Goal: Navigation & Orientation: Find specific page/section

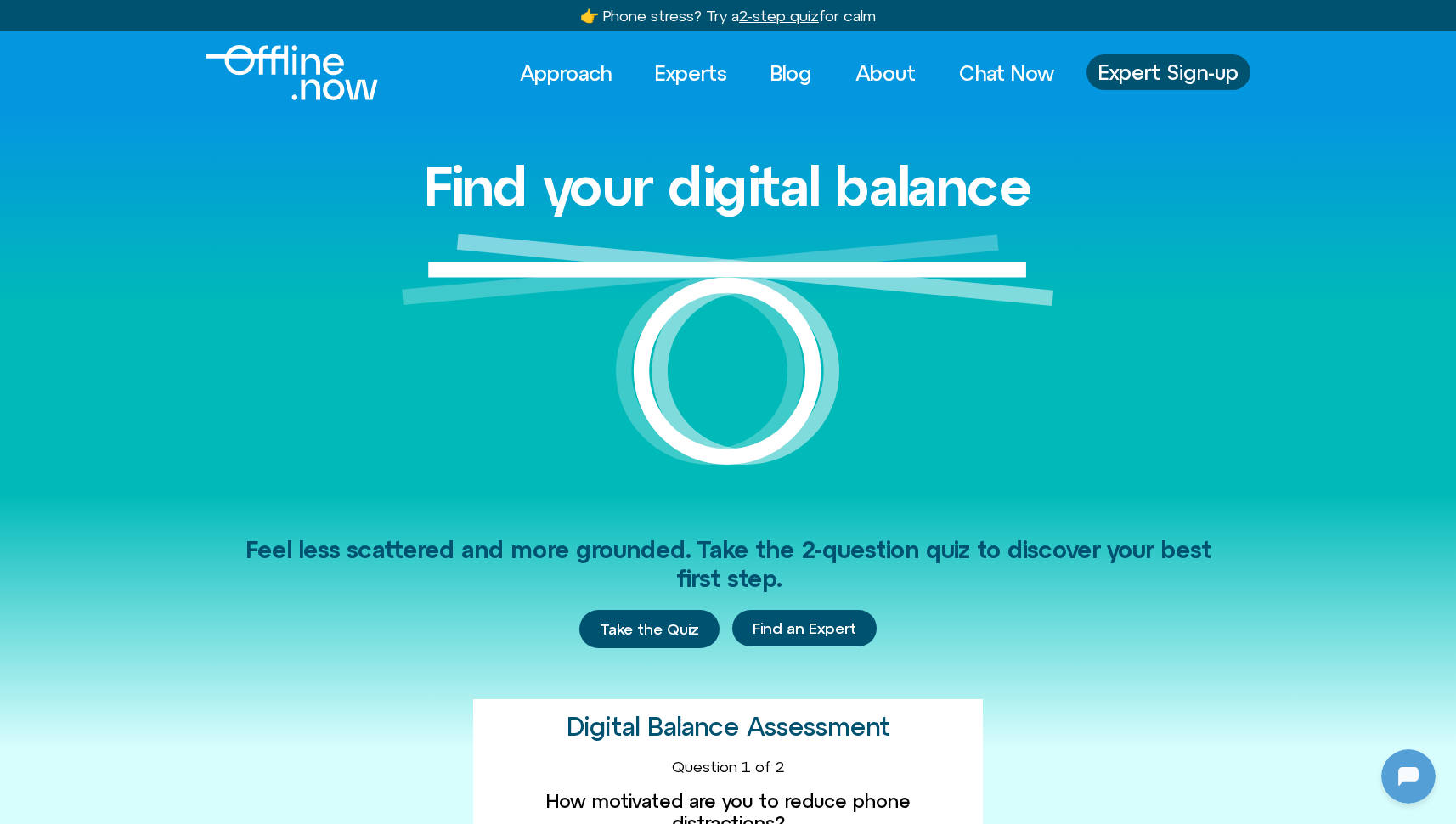
scroll to position [463, 0]
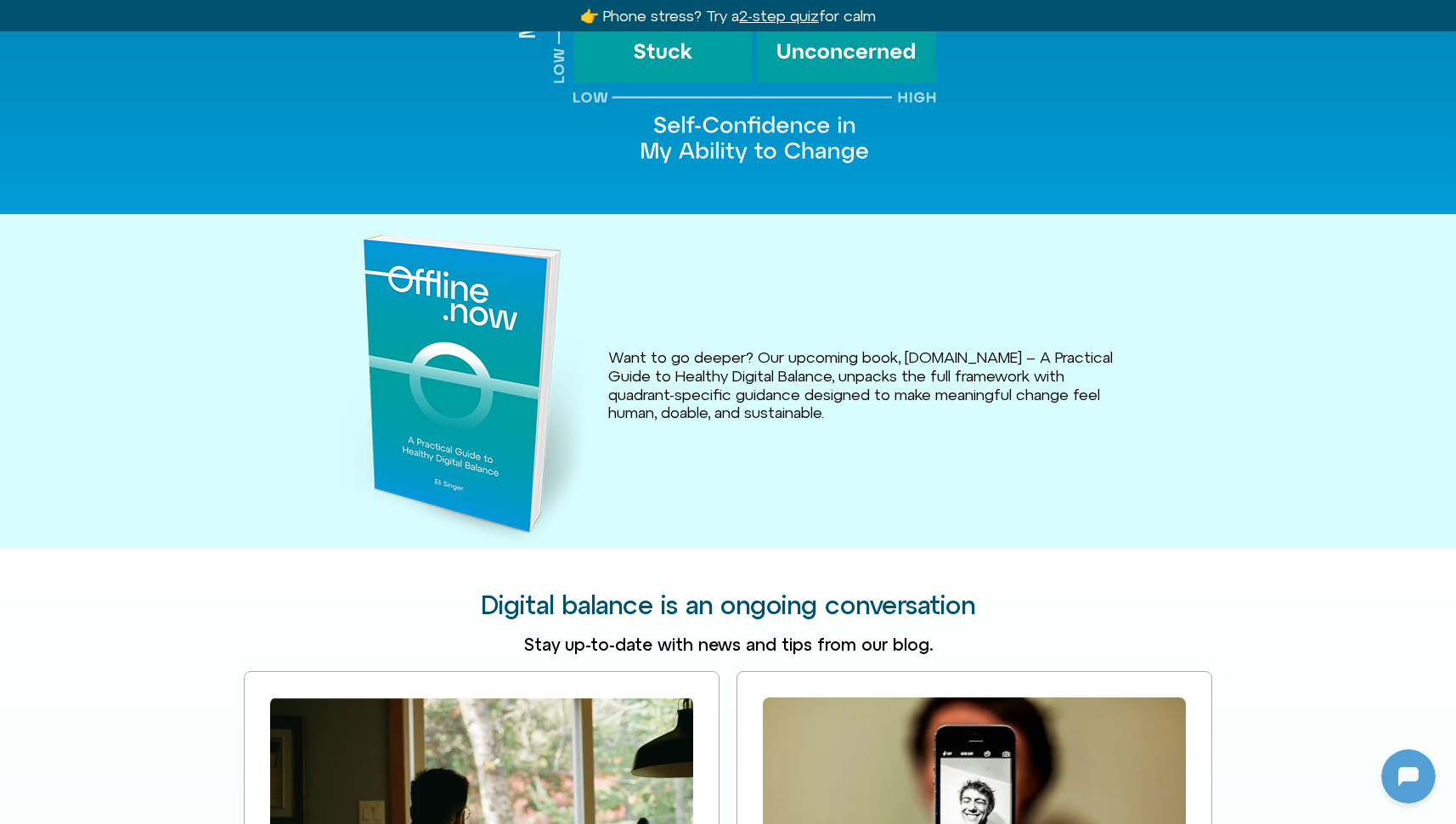
scroll to position [2201, 0]
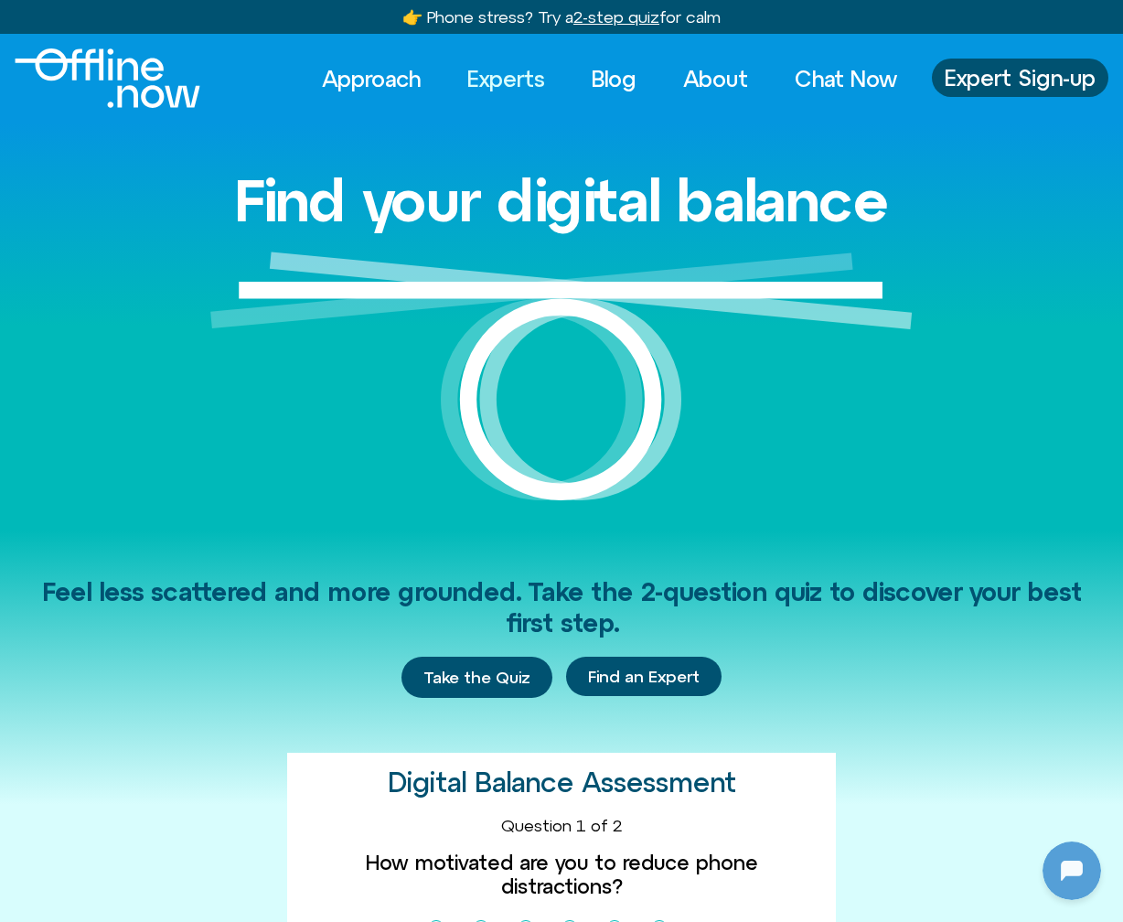
click at [497, 77] on link "Experts" at bounding box center [506, 79] width 111 height 40
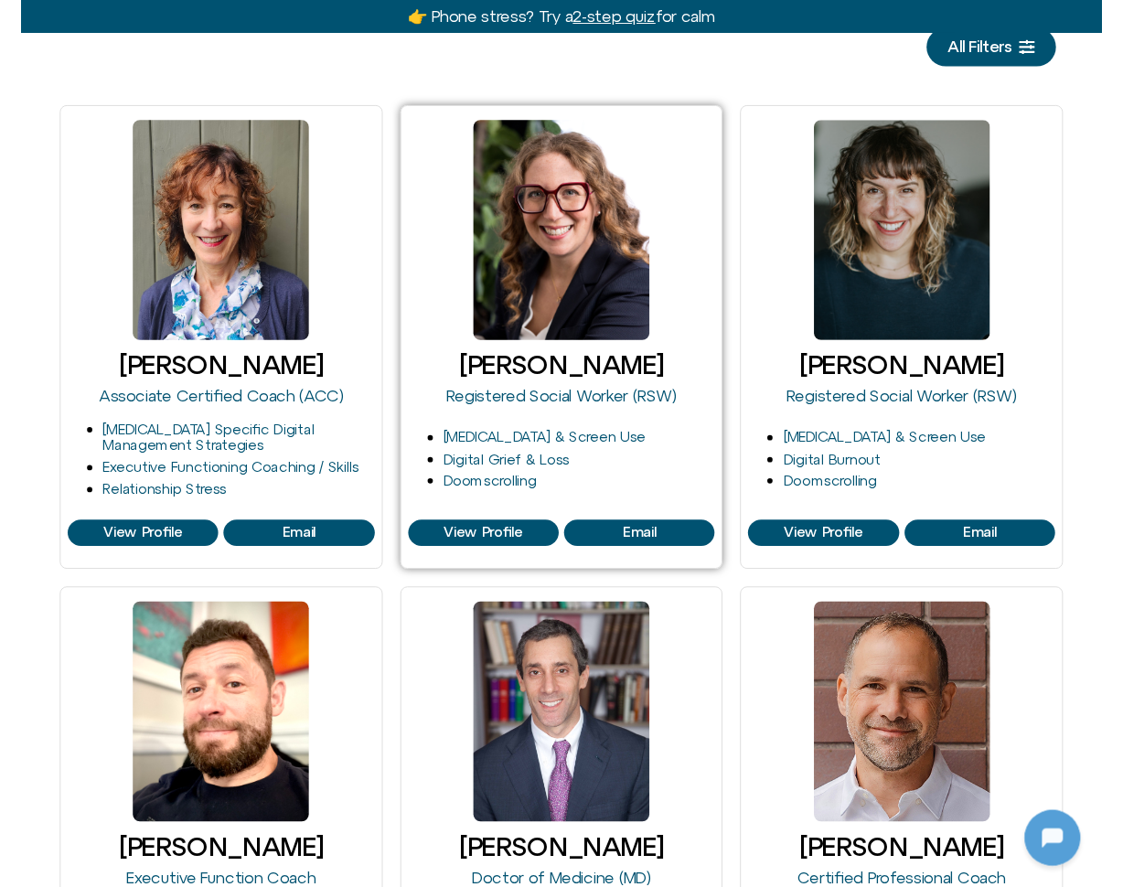
scroll to position [669, 0]
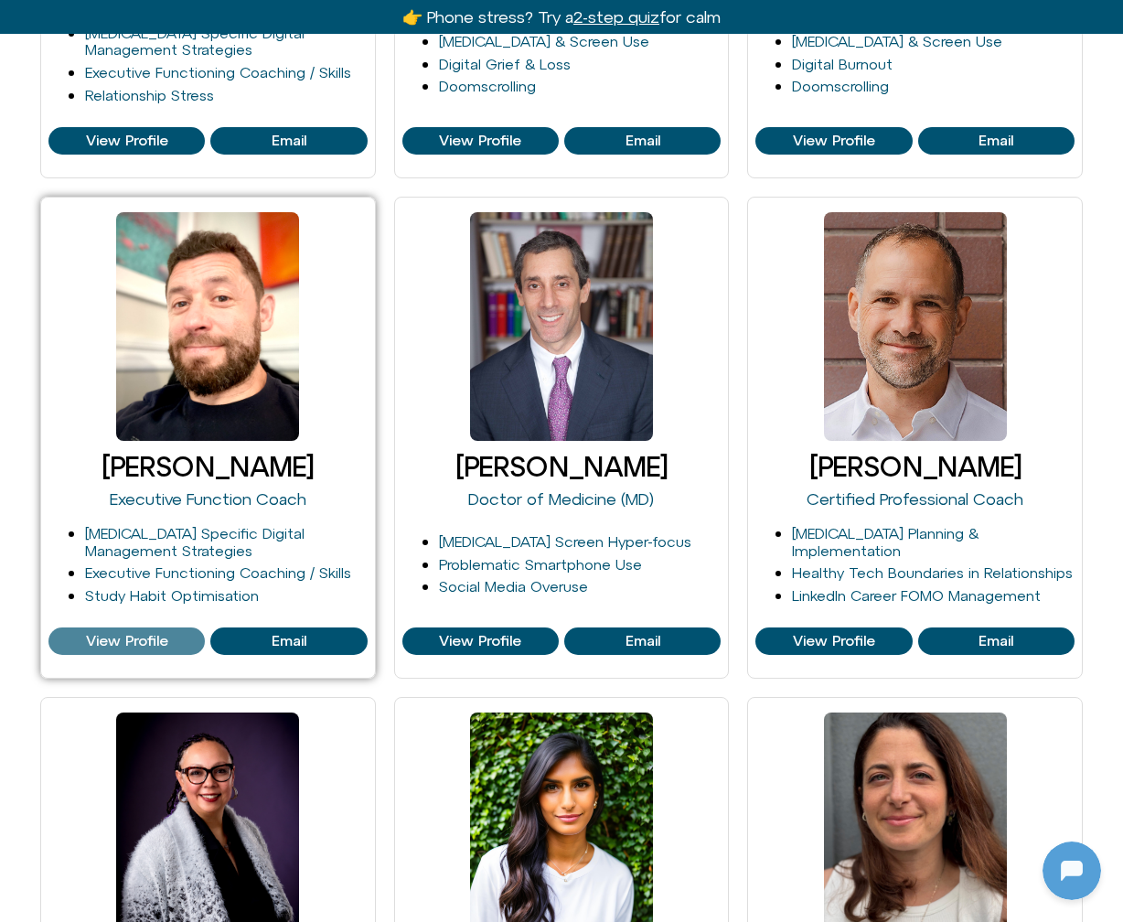
click at [138, 634] on span "View Profile" at bounding box center [127, 641] width 82 height 16
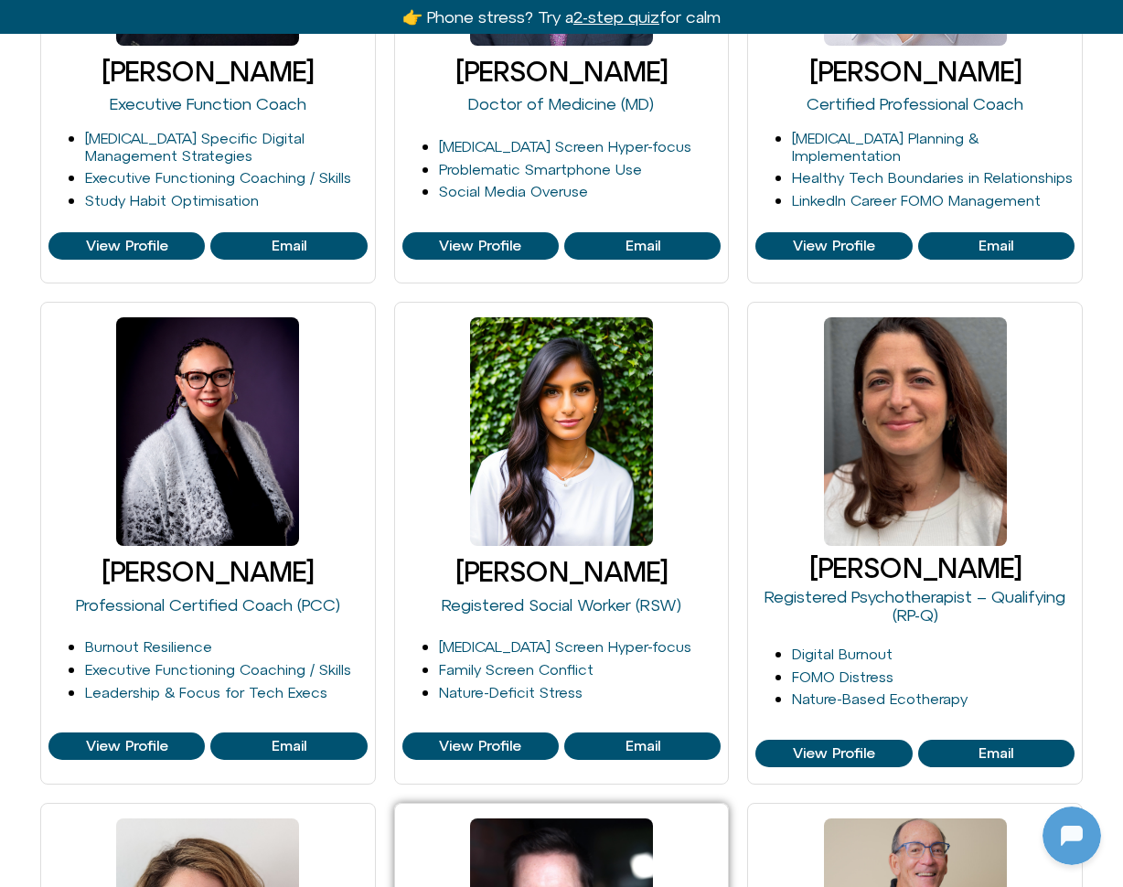
scroll to position [1182, 0]
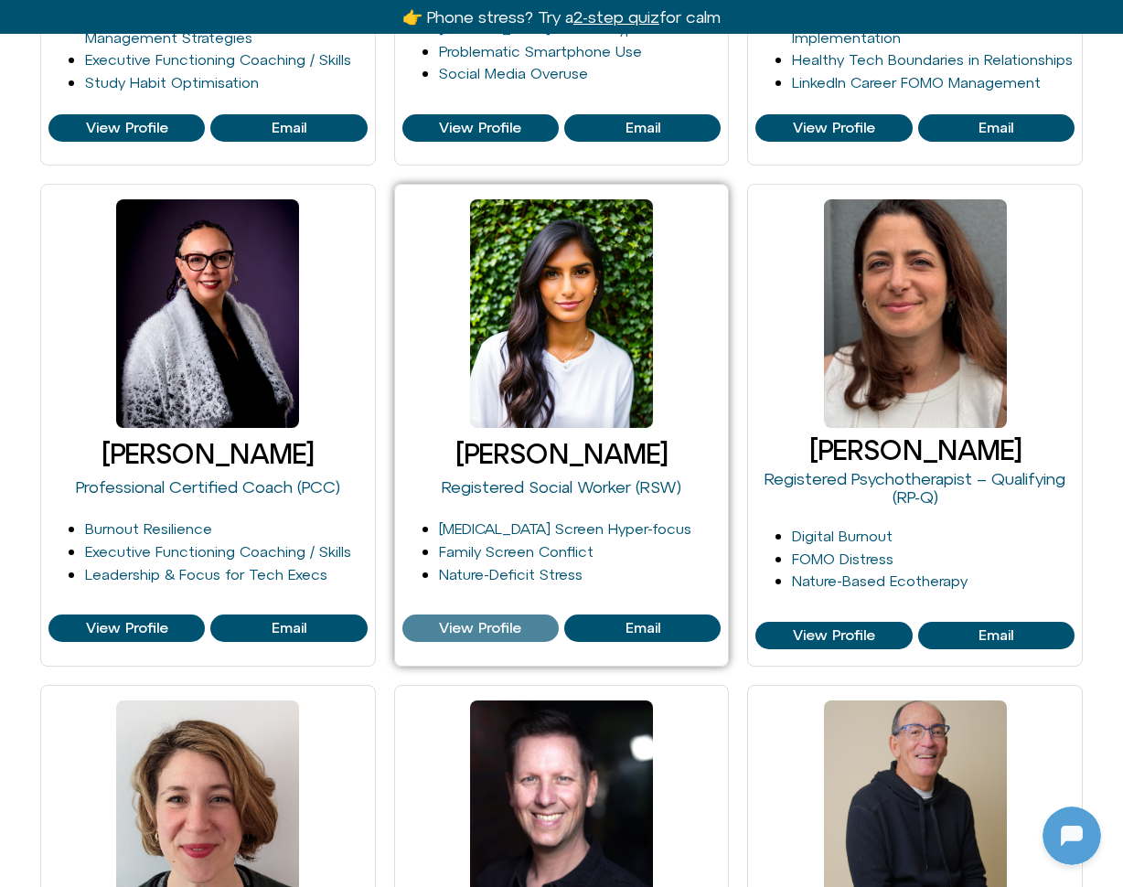
click at [518, 625] on span "View Profile" at bounding box center [480, 628] width 82 height 16
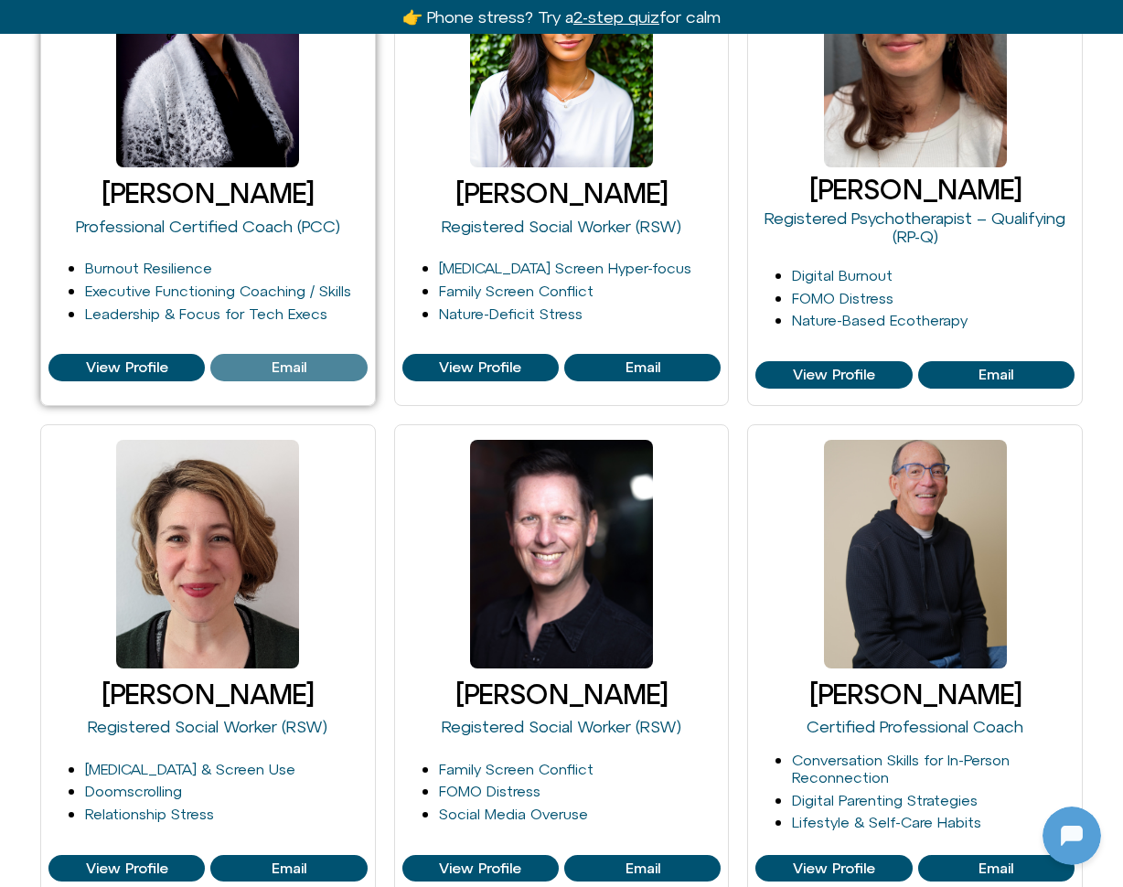
scroll to position [1778, 0]
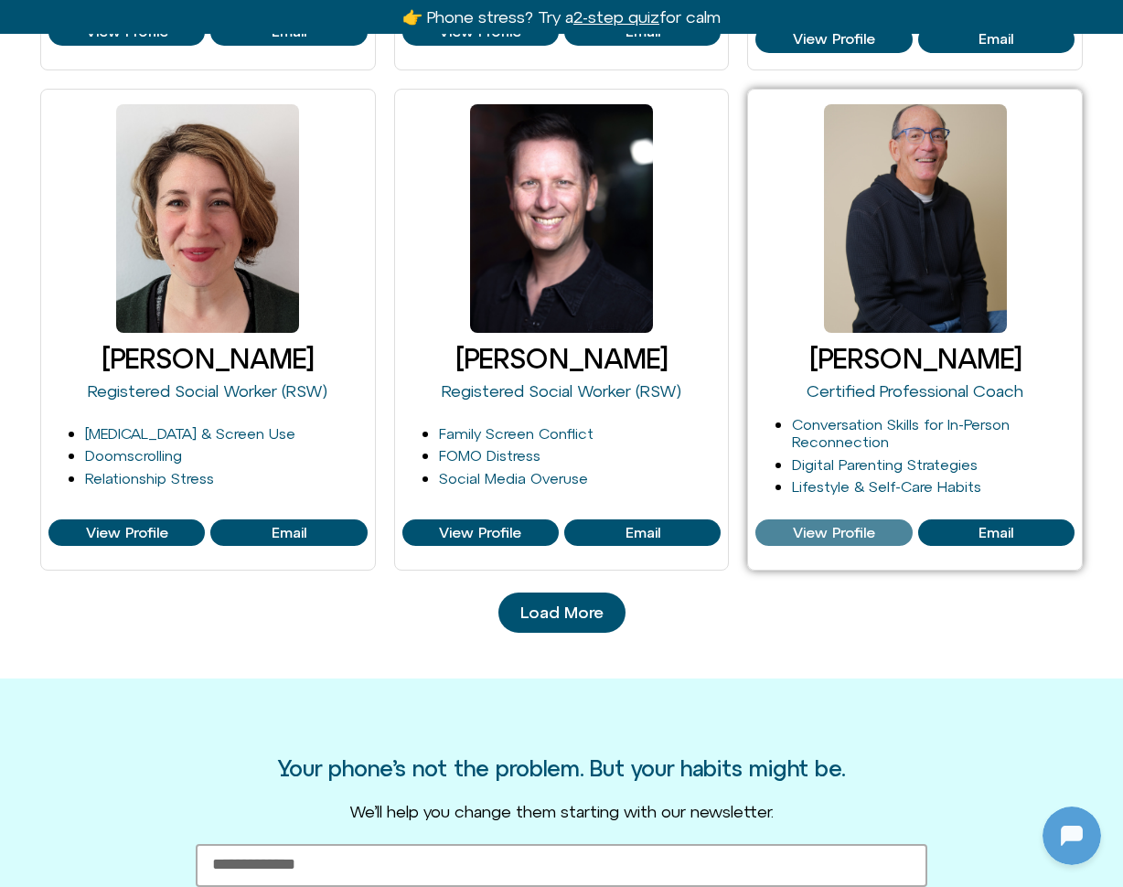
click at [838, 530] on span "View Profile" at bounding box center [834, 533] width 82 height 16
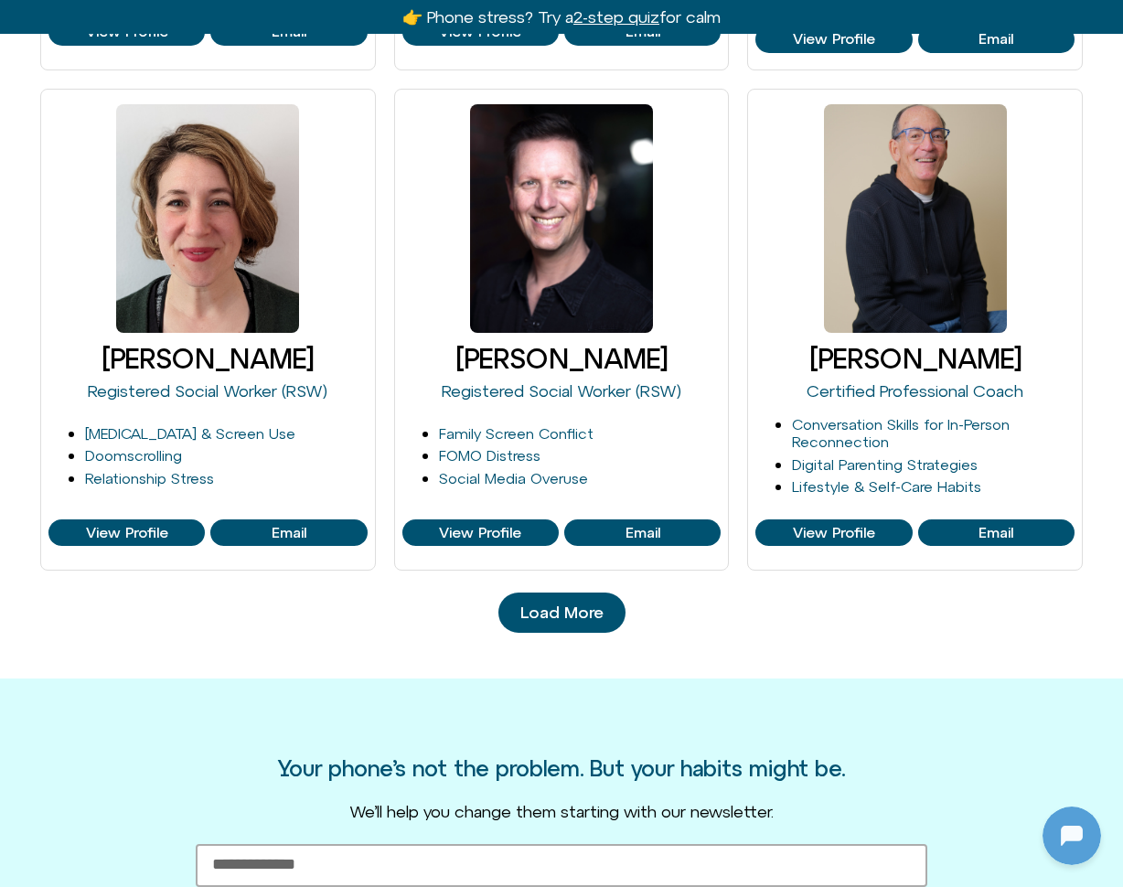
click at [542, 612] on link "Load More" at bounding box center [561, 613] width 127 height 40
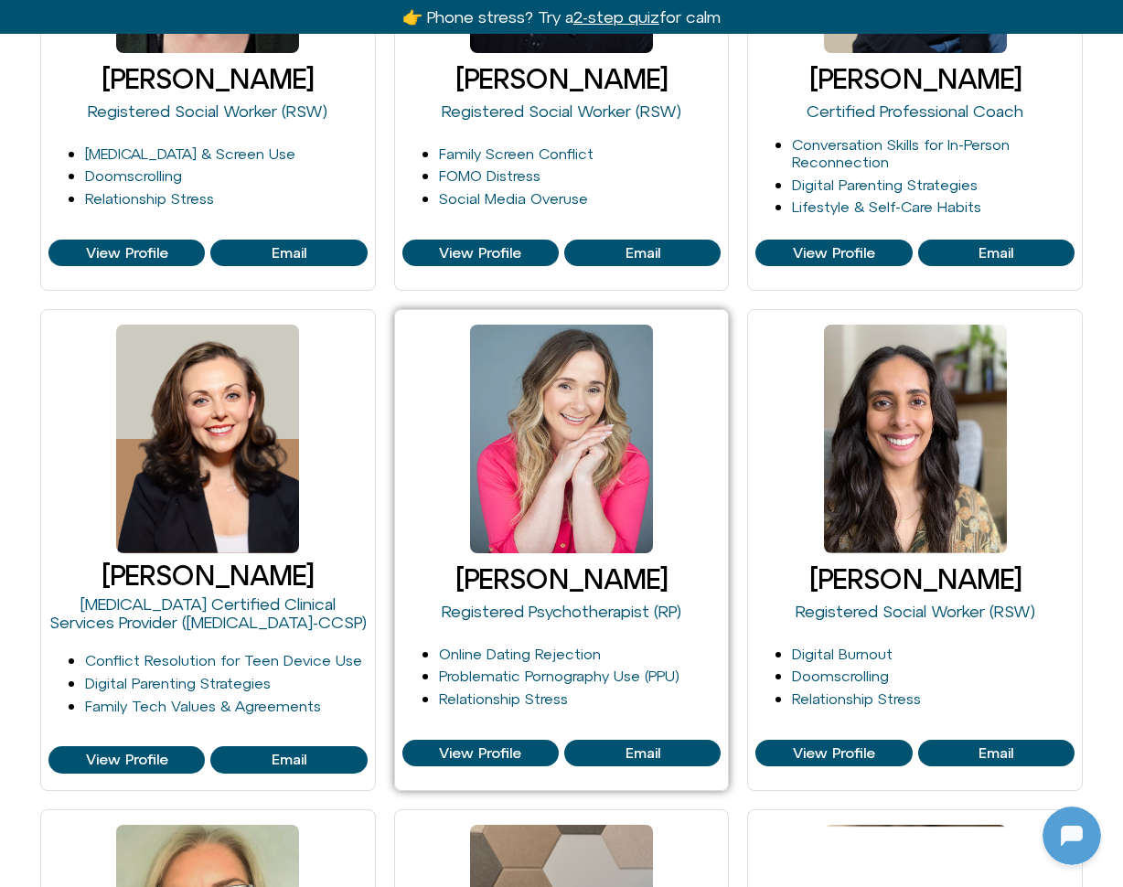
scroll to position [2078, 0]
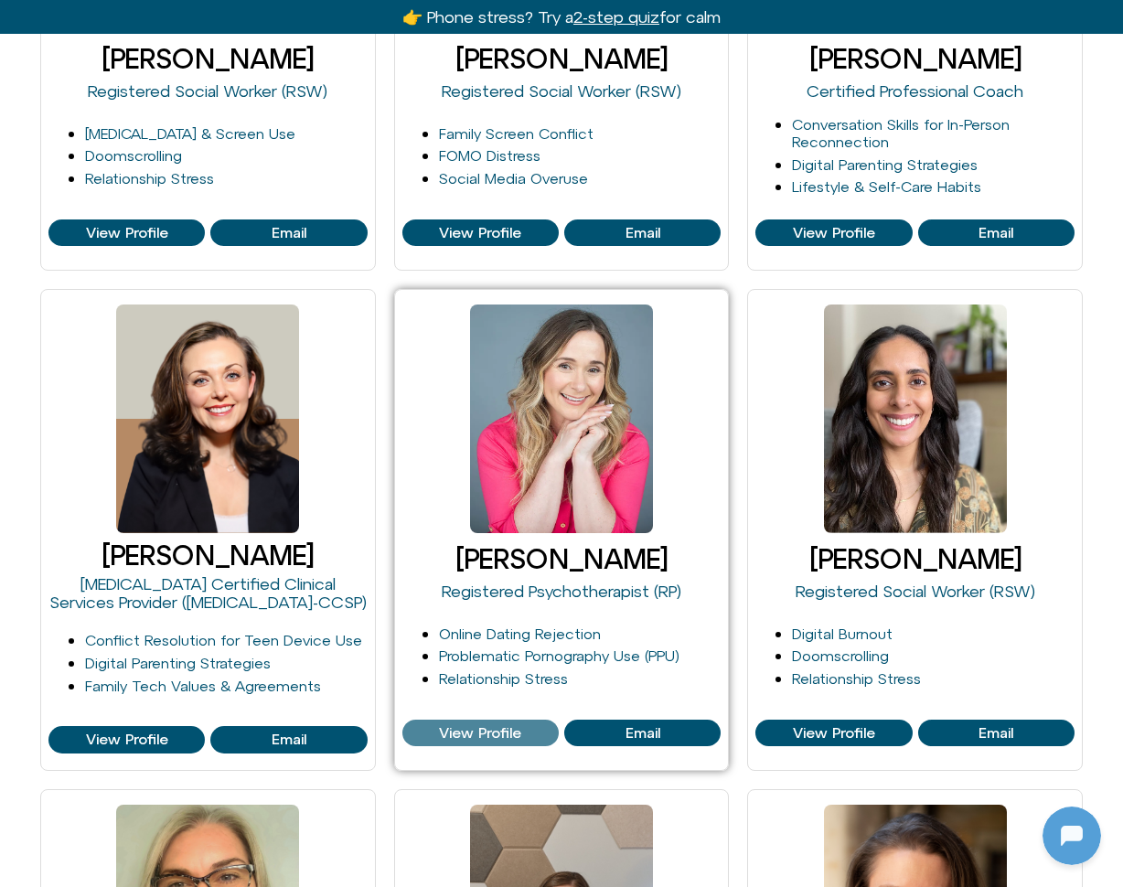
click at [470, 725] on span "View Profile" at bounding box center [480, 733] width 82 height 16
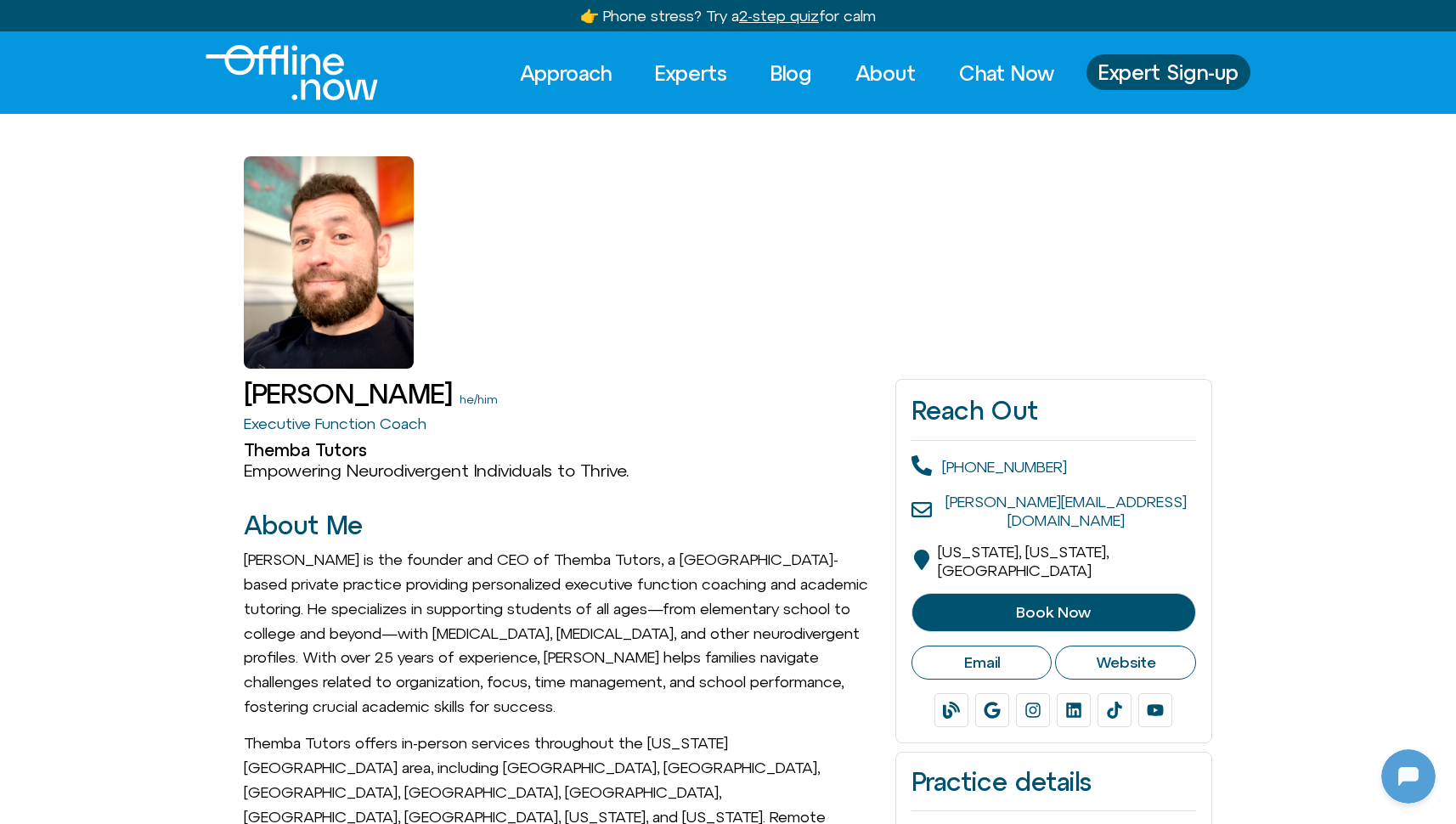
scroll to position [28, 0]
click at [787, 73] on link "Blog" at bounding box center [792, 73] width 72 height 37
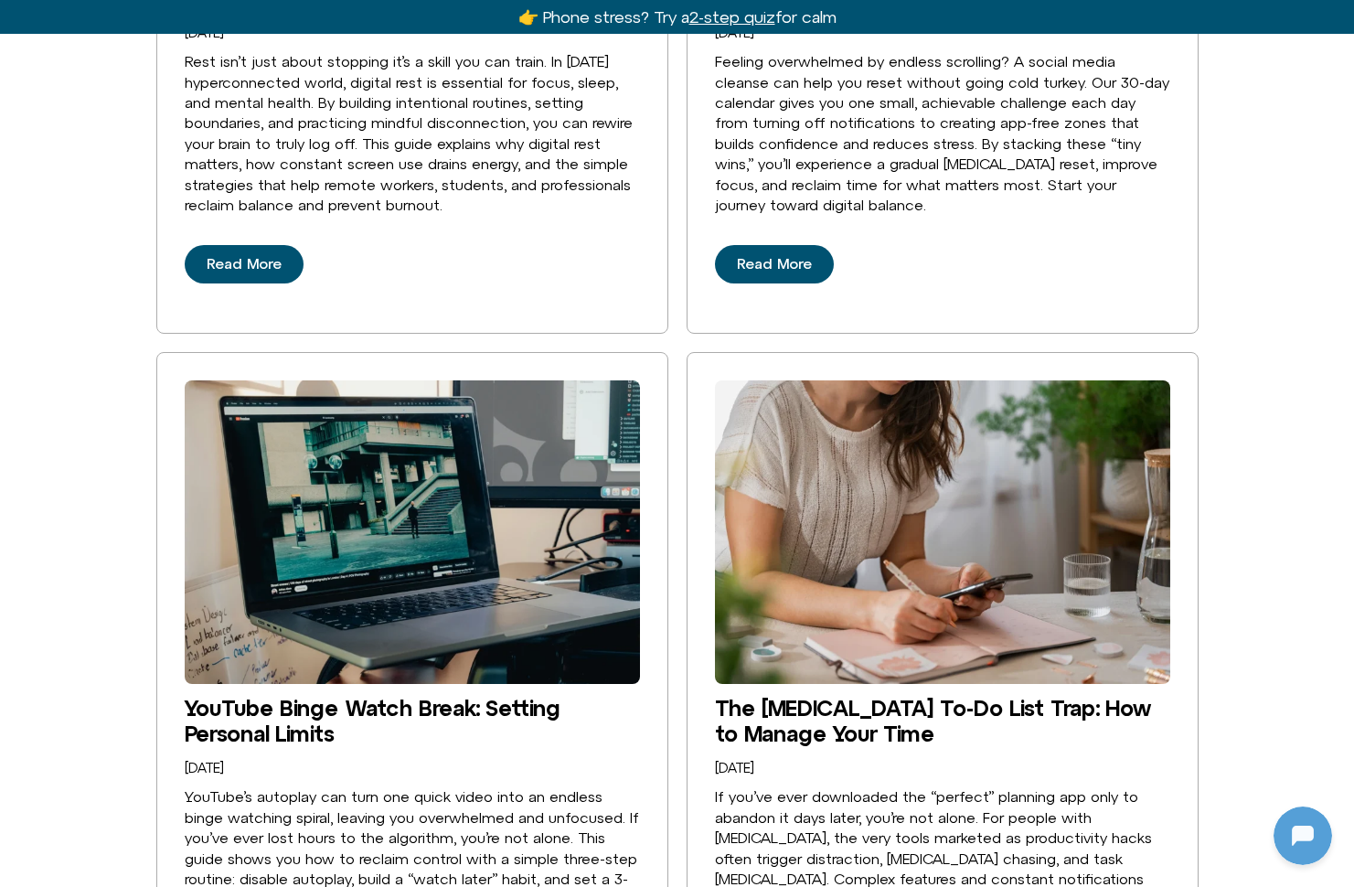
scroll to position [2183, 0]
